Goal: Task Accomplishment & Management: Use online tool/utility

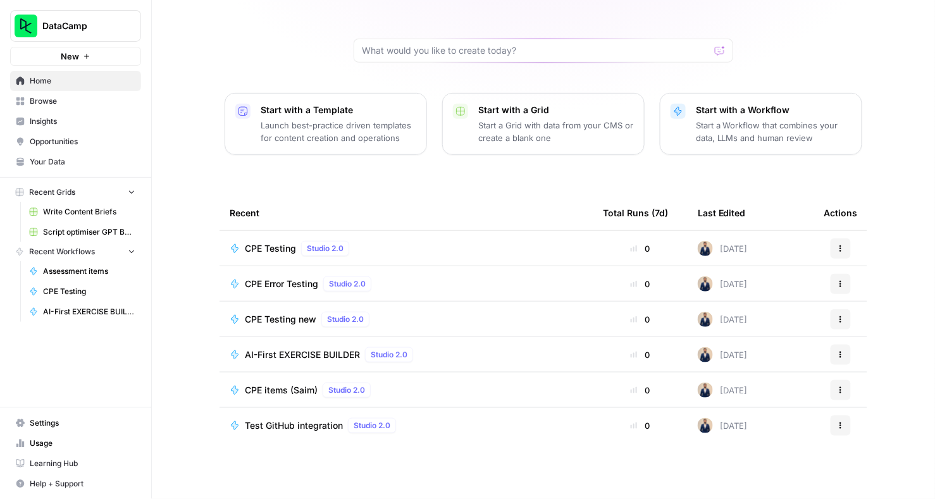
scroll to position [82, 0]
click at [269, 252] on span "CPE Testing" at bounding box center [270, 249] width 51 height 13
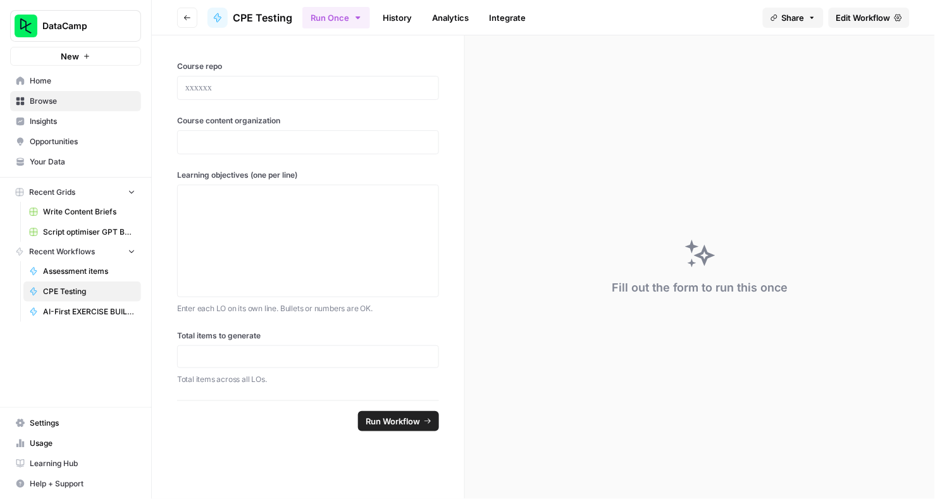
click at [228, 15] on div "CPE Testing" at bounding box center [250, 18] width 85 height 20
click at [211, 15] on div at bounding box center [218, 18] width 20 height 20
click at [412, 19] on link "History" at bounding box center [397, 18] width 44 height 20
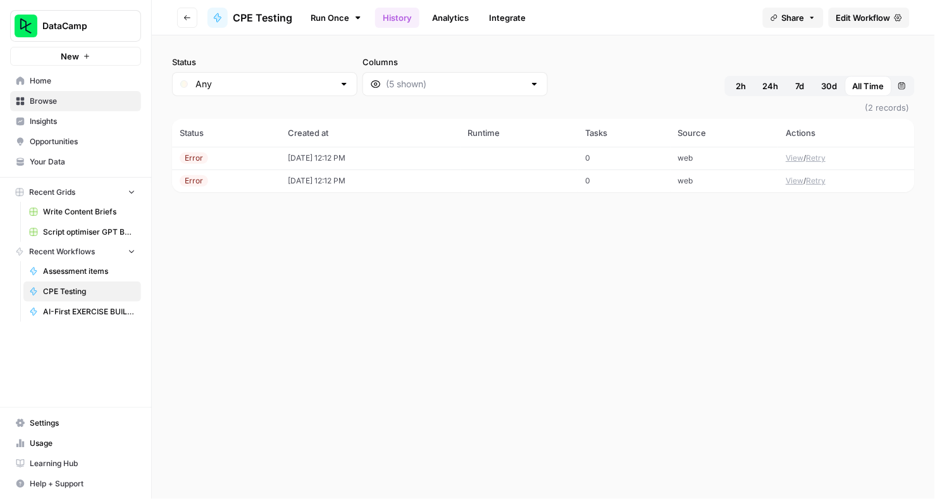
click at [351, 147] on td "[DATE] 12:12 PM" at bounding box center [370, 158] width 180 height 23
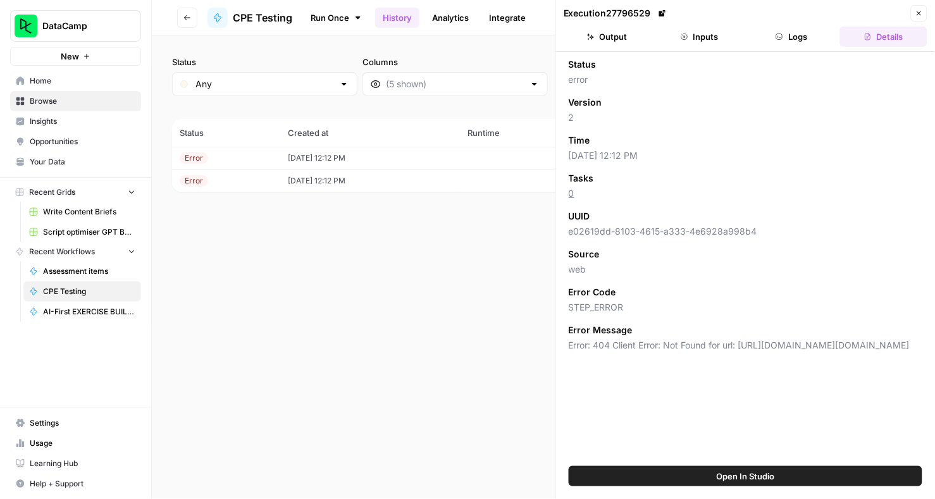
click at [646, 40] on button "Output" at bounding box center [607, 37] width 87 height 20
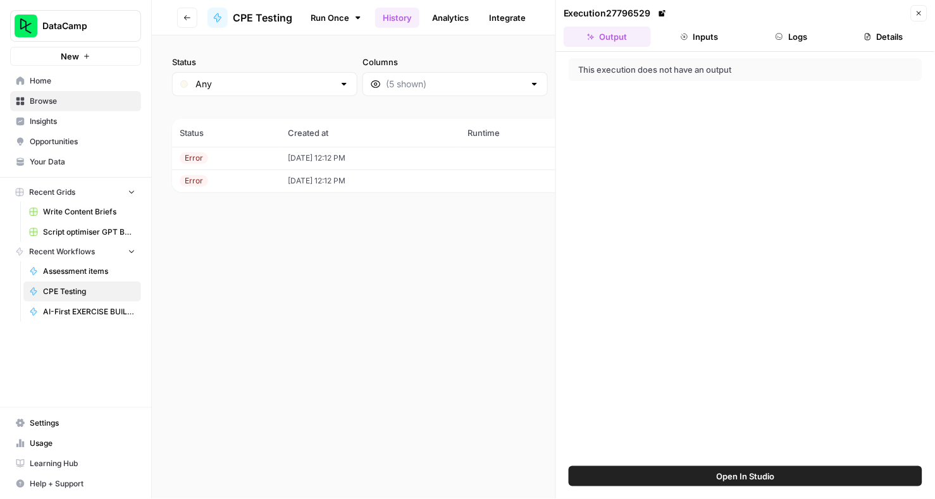
click at [699, 43] on button "Inputs" at bounding box center [699, 37] width 87 height 20
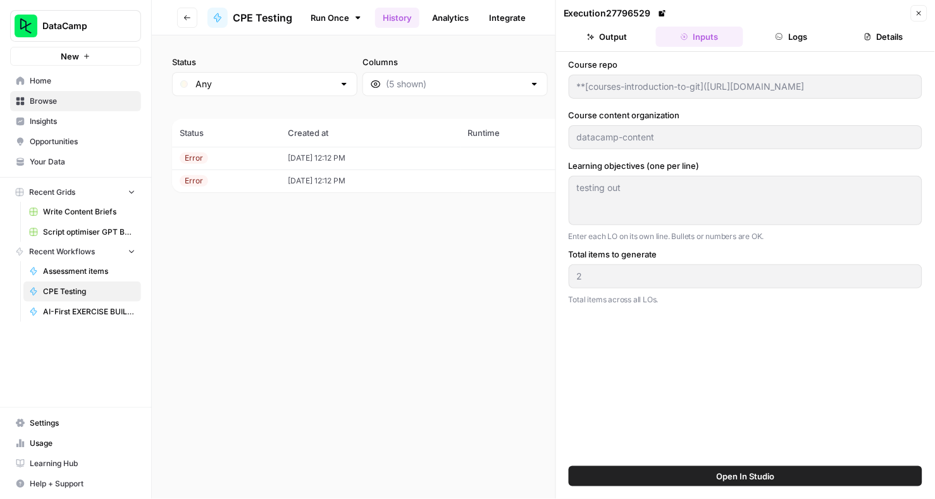
click at [921, 15] on icon "button" at bounding box center [919, 13] width 4 height 4
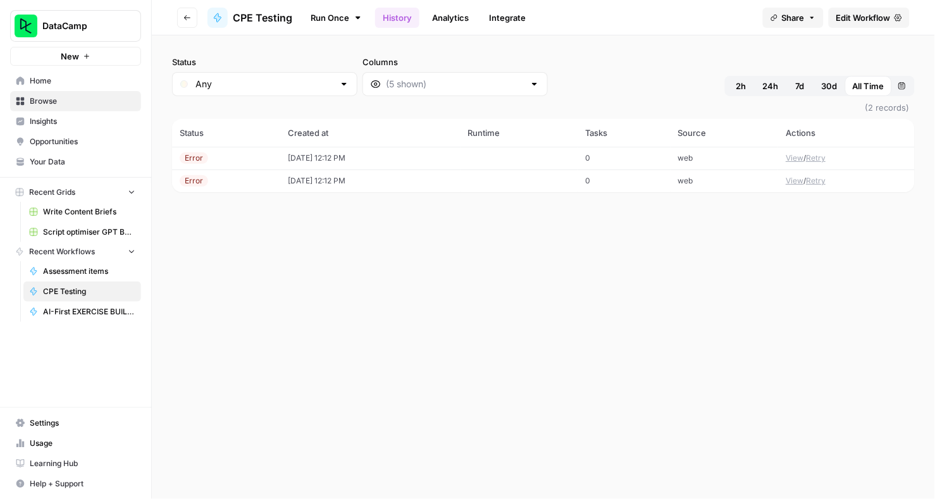
click at [189, 22] on button "Go back" at bounding box center [187, 18] width 20 height 20
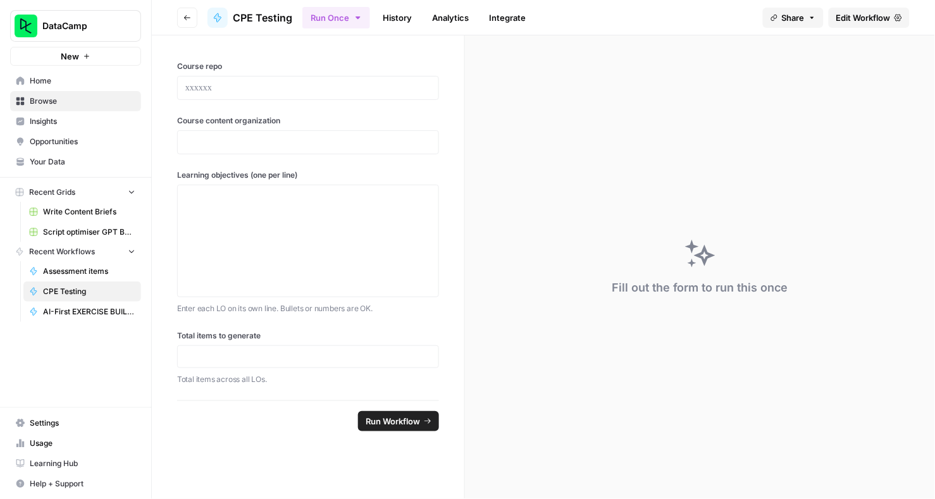
click at [187, 25] on button "Go back" at bounding box center [187, 18] width 20 height 20
click at [189, 18] on icon "button" at bounding box center [187, 18] width 8 height 8
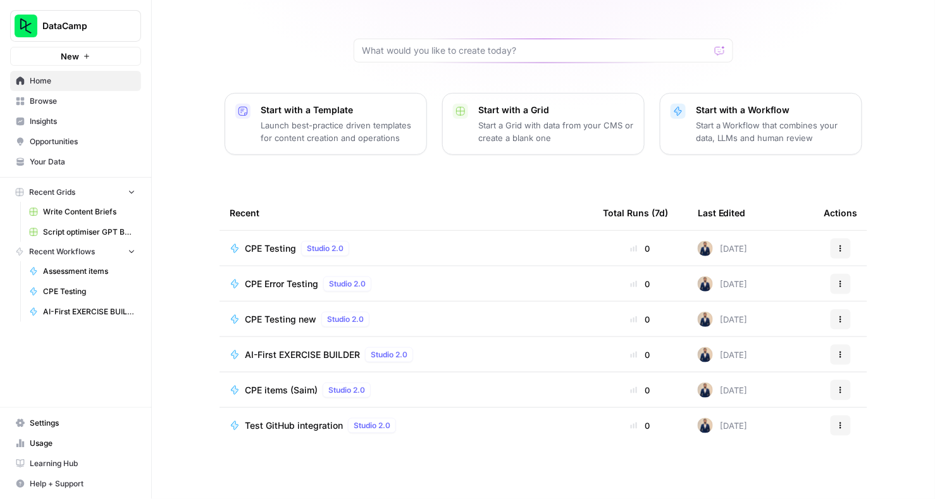
scroll to position [82, 0]
click at [846, 321] on button "Actions" at bounding box center [841, 320] width 20 height 20
click at [794, 353] on span "Edit in Studio" at bounding box center [785, 349] width 101 height 13
